Goal: Information Seeking & Learning: Learn about a topic

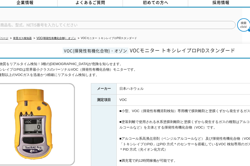
scroll to position [27, 0]
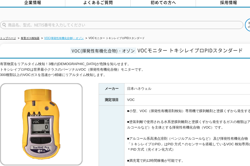
click at [57, 37] on link "VOC(揮発性有機化合物)・オゾン" at bounding box center [63, 38] width 39 height 3
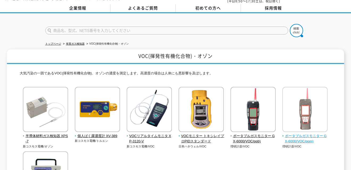
scroll to position [53, 0]
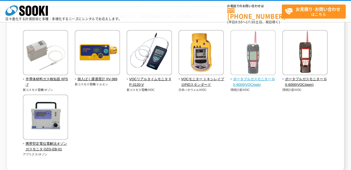
click at [249, 64] on img at bounding box center [253, 53] width 45 height 47
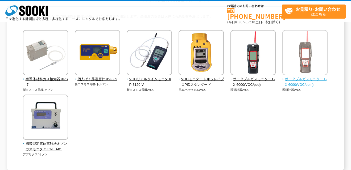
click at [249, 59] on img at bounding box center [304, 53] width 45 height 47
